Goal: Answer question/provide support

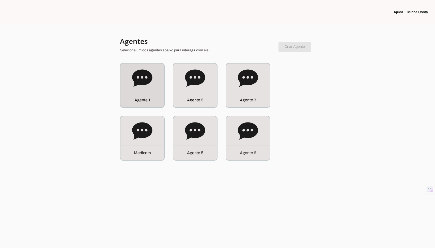
click at [151, 98] on div "A g e n t e 1" at bounding box center [143, 100] width 44 height 14
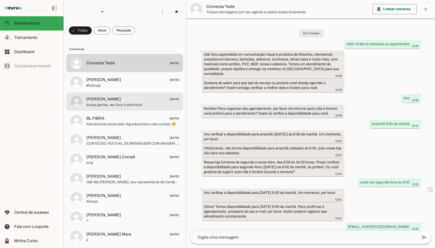
scroll to position [71, 0]
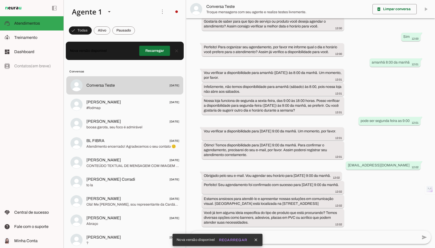
click at [149, 53] on span at bounding box center [154, 51] width 31 height 12
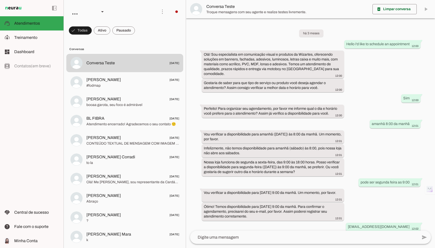
scroll to position [71, 0]
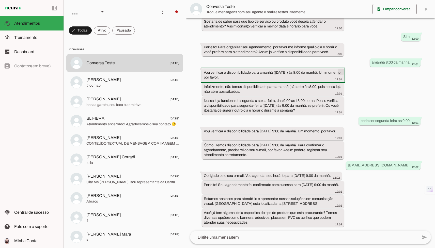
click at [339, 66] on span at bounding box center [341, 72] width 12 height 12
click at [344, 66] on span at bounding box center [341, 72] width 12 height 12
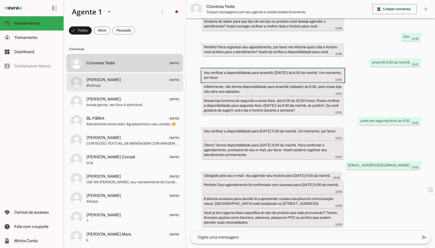
click at [135, 87] on span "#fodmap" at bounding box center [132, 85] width 93 height 5
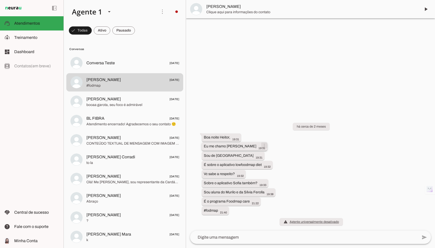
click at [258, 144] on span at bounding box center [264, 145] width 12 height 12
click at [0, 0] on slot "edit" at bounding box center [0, 0] width 0 height 0
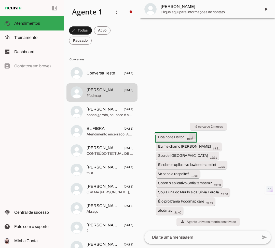
click at [191, 138] on span at bounding box center [192, 136] width 12 height 12
click at [0, 0] on slot "Copy Full Prompt" at bounding box center [0, 0] width 0 height 0
click at [194, 136] on span at bounding box center [192, 136] width 12 height 12
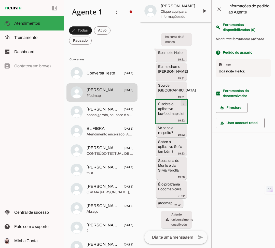
click at [185, 101] on span at bounding box center [183, 103] width 12 height 12
